Goal: Information Seeking & Learning: Learn about a topic

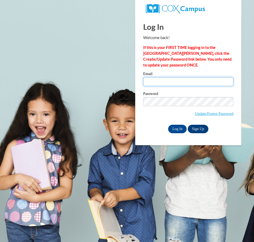
click at [179, 83] on input "Email" at bounding box center [188, 81] width 90 height 9
type input "staatssr@chipfalls.org"
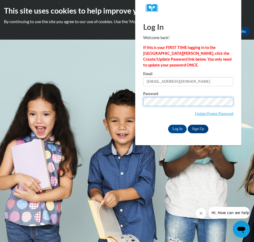
click at [168, 124] on input "Log In" at bounding box center [177, 128] width 19 height 8
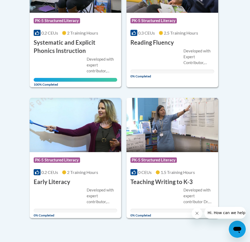
scroll to position [186, 0]
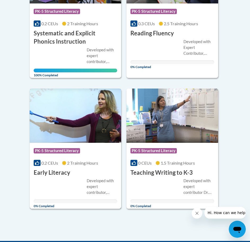
click at [105, 153] on div "Course Category: PK-5 Structured Literacy" at bounding box center [76, 151] width 84 height 12
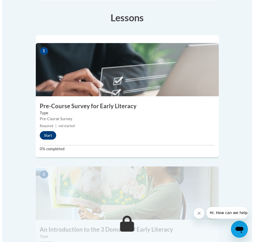
scroll to position [186, 0]
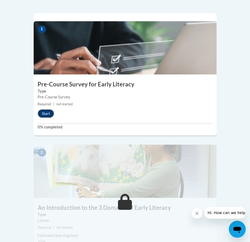
click at [49, 109] on button "Start" at bounding box center [46, 113] width 16 height 8
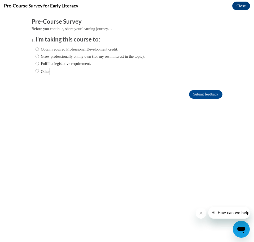
scroll to position [0, 0]
click at [79, 50] on label "Obtain required Professional Development credit." at bounding box center [77, 49] width 83 height 6
click at [39, 50] on input "Obtain required Professional Development credit." at bounding box center [37, 49] width 3 height 6
radio input "true"
click at [203, 93] on input "Submit feedback" at bounding box center [205, 94] width 33 height 8
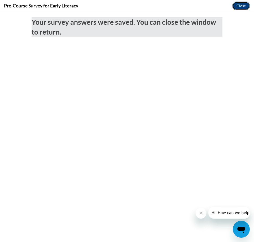
click at [234, 6] on button "Close" at bounding box center [241, 6] width 18 height 8
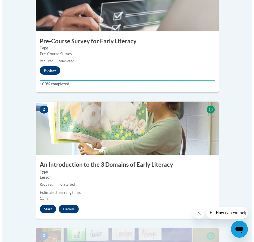
scroll to position [239, 0]
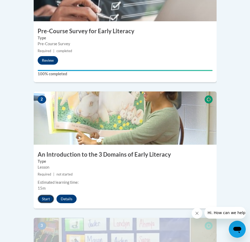
click at [44, 194] on button "Start" at bounding box center [46, 198] width 16 height 8
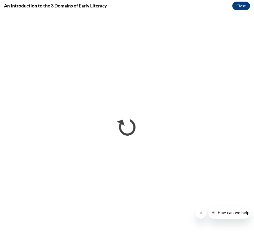
scroll to position [0, 0]
